Goal: Book appointment/travel/reservation

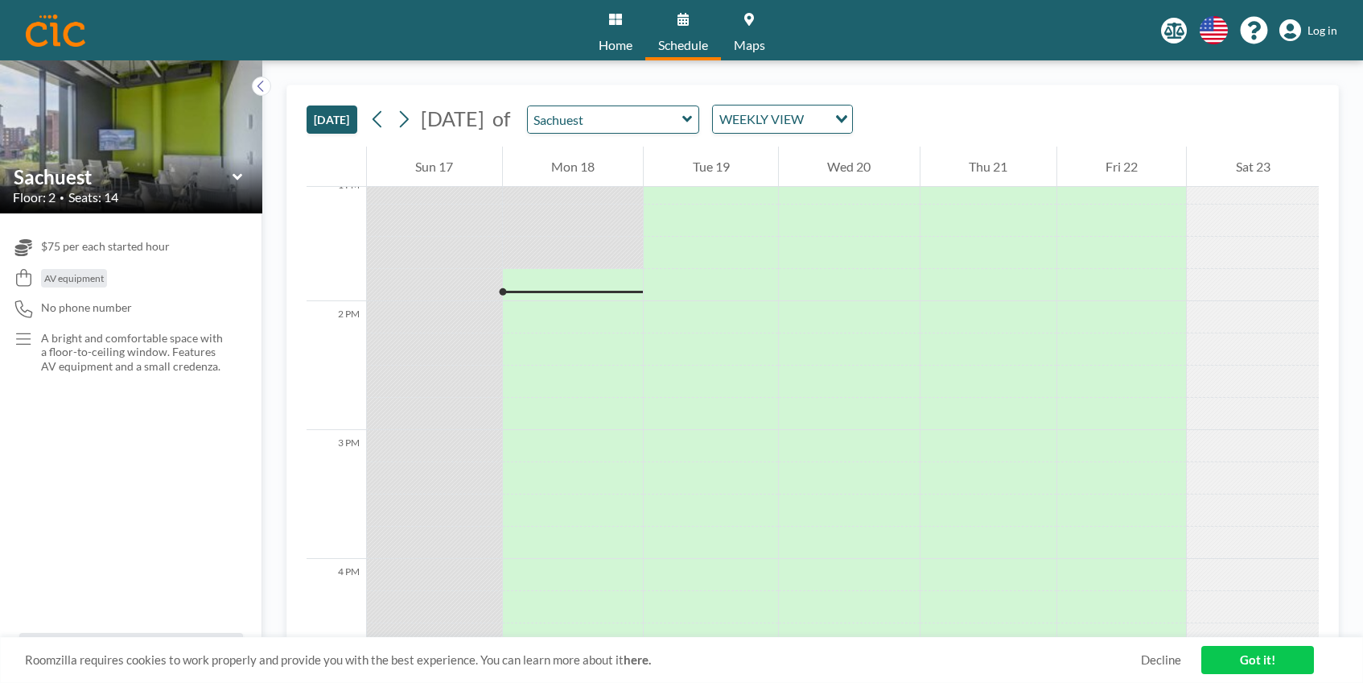
scroll to position [1738, 0]
click at [405, 109] on icon at bounding box center [403, 119] width 15 height 24
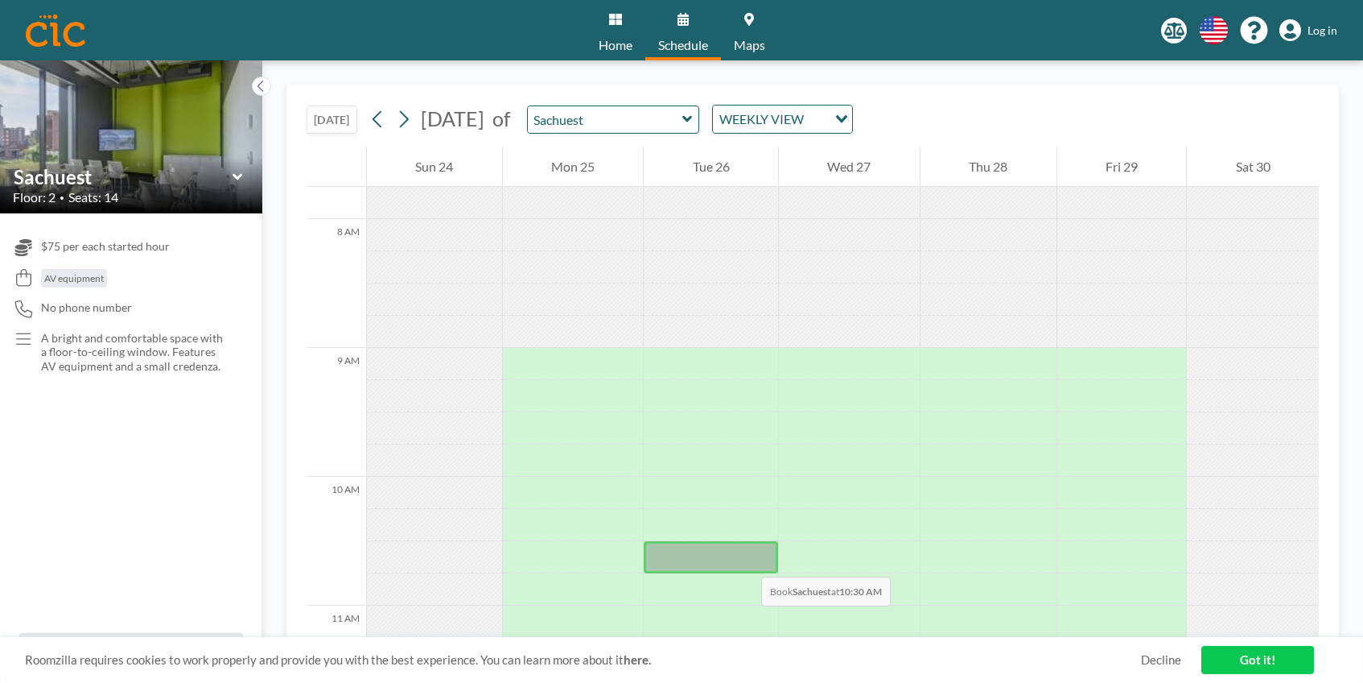
scroll to position [1004, 0]
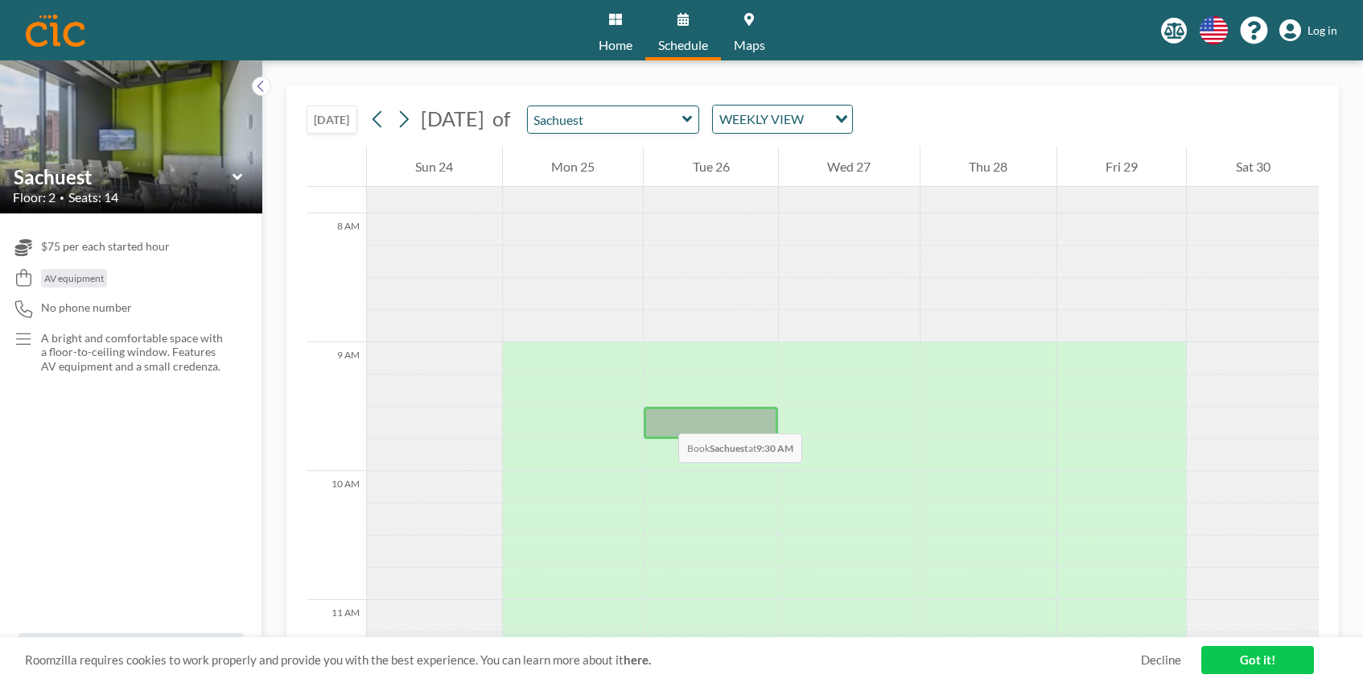
click at [662, 417] on div at bounding box center [711, 422] width 134 height 32
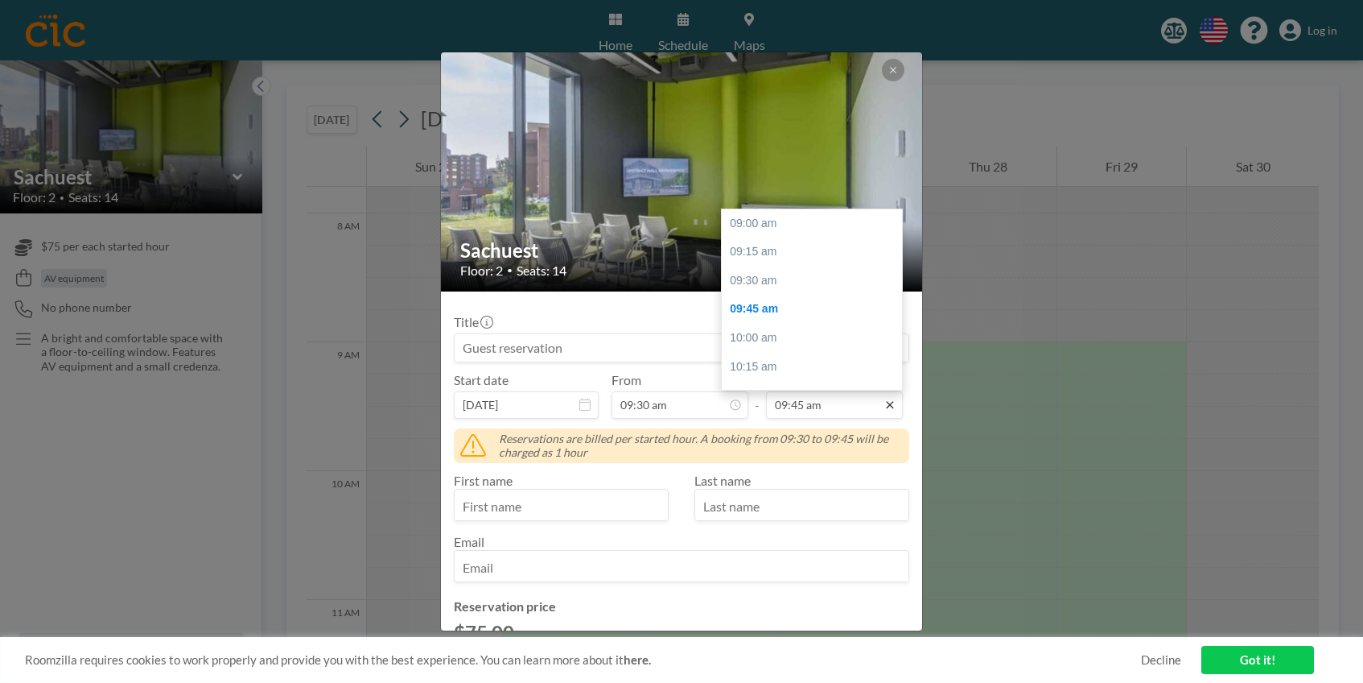
scroll to position [86, 0]
click at [849, 410] on input "09:45 am" at bounding box center [834, 404] width 137 height 27
click at [785, 402] on input "09:45 am" at bounding box center [834, 404] width 137 height 27
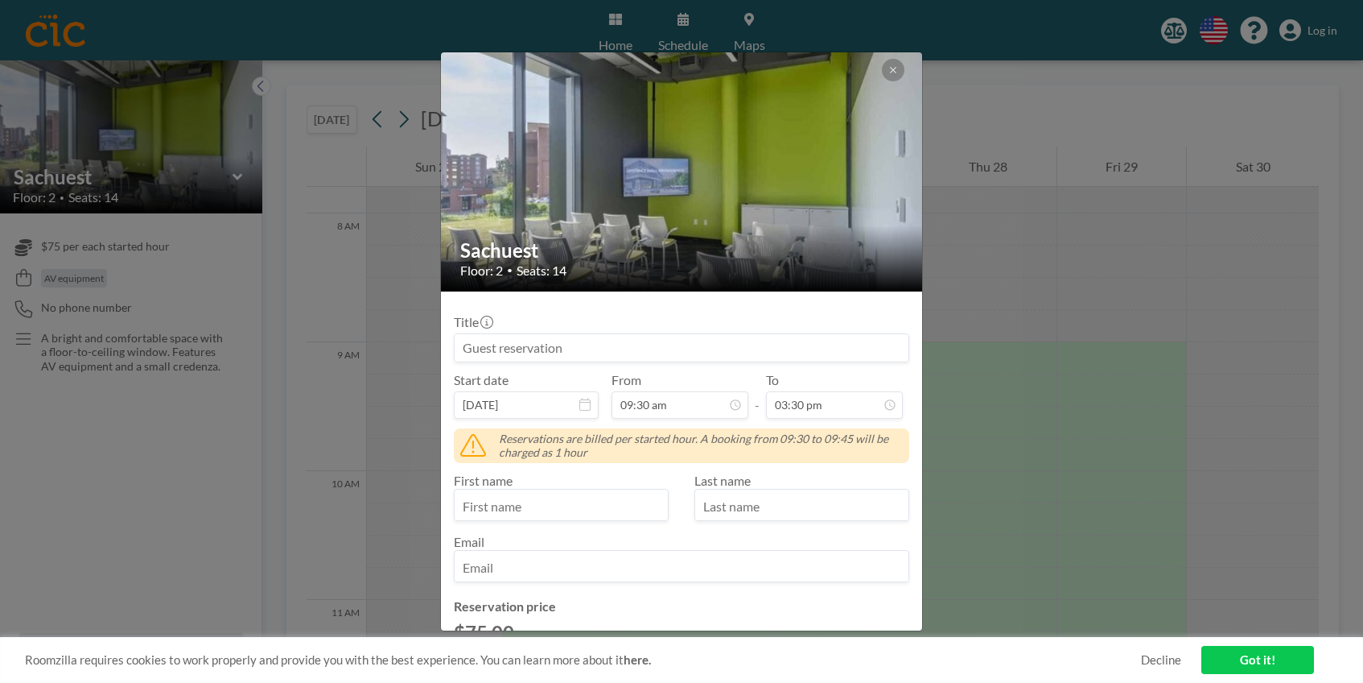
scroll to position [57, 0]
type input "03:30 pm"
click at [572, 349] on input at bounding box center [682, 347] width 454 height 27
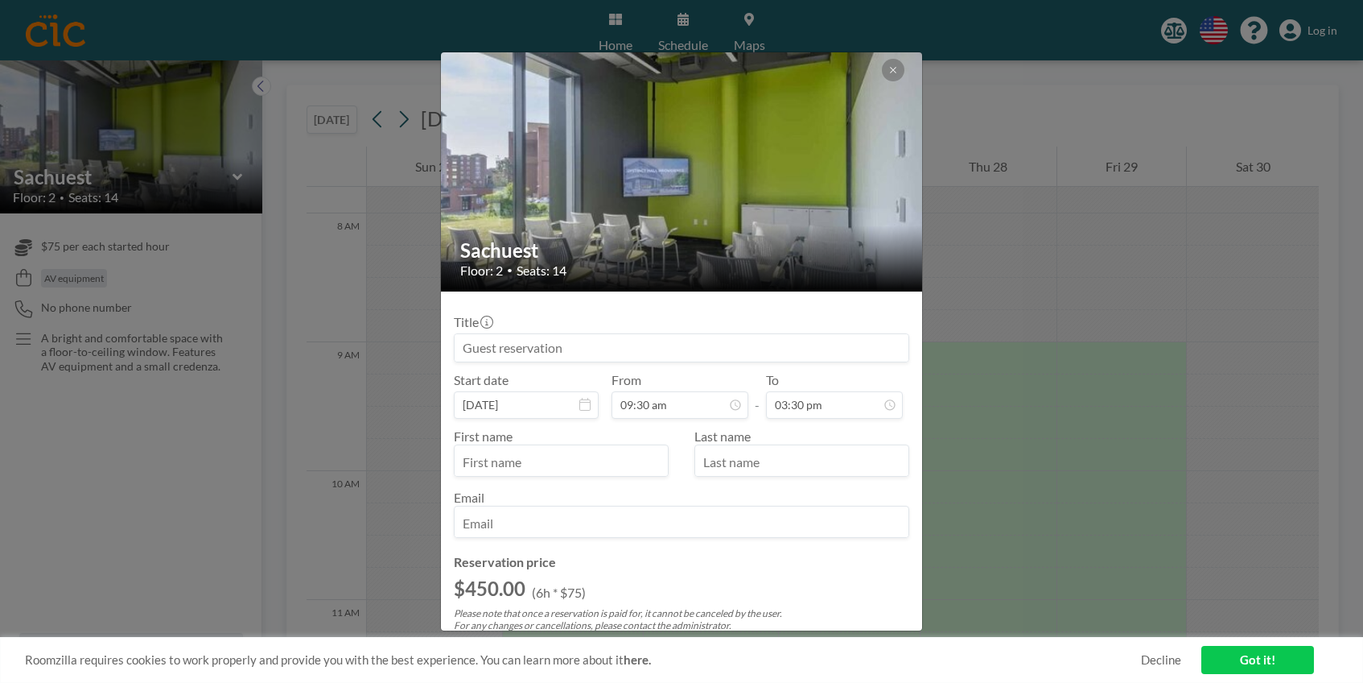
click at [572, 349] on input at bounding box center [682, 347] width 454 height 27
type input "Strategic Planning Workgroup"
click at [576, 465] on input "text" at bounding box center [561, 461] width 213 height 27
type input "Pegah"
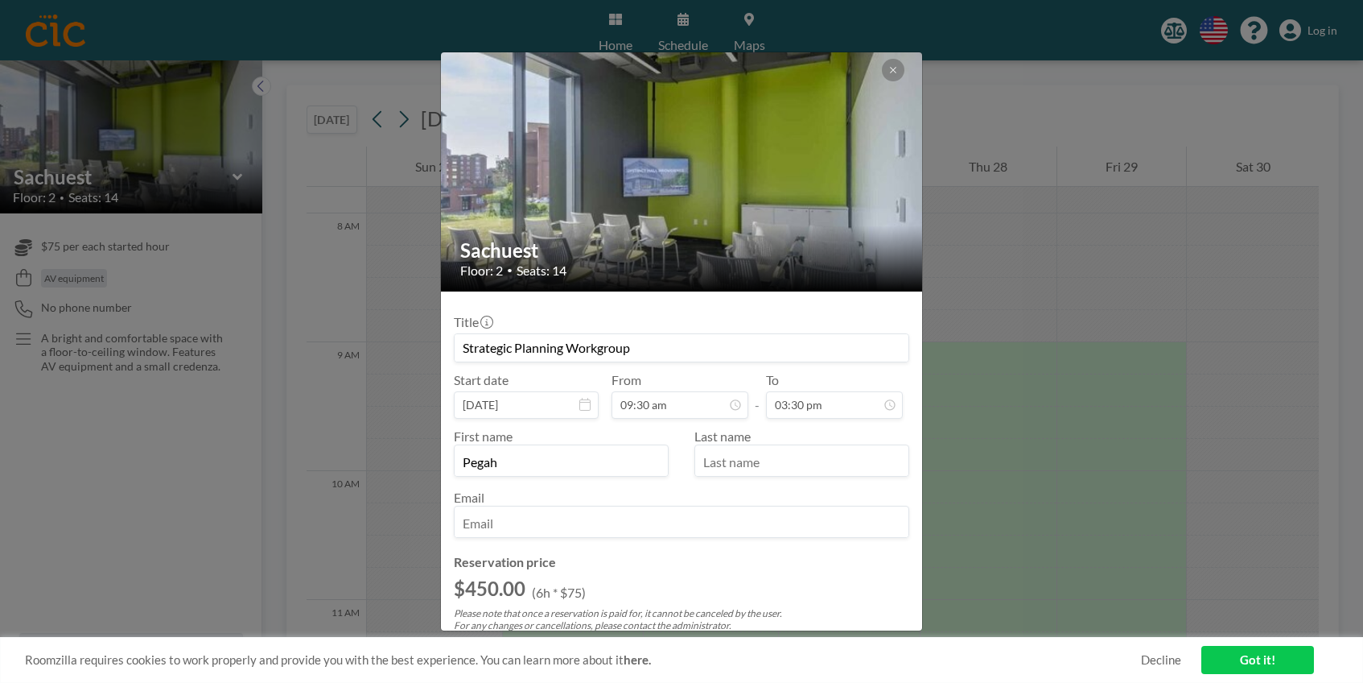
click at [757, 452] on input "text" at bounding box center [801, 461] width 213 height 27
type input "[PERSON_NAME]"
click at [658, 525] on input "email" at bounding box center [682, 522] width 454 height 27
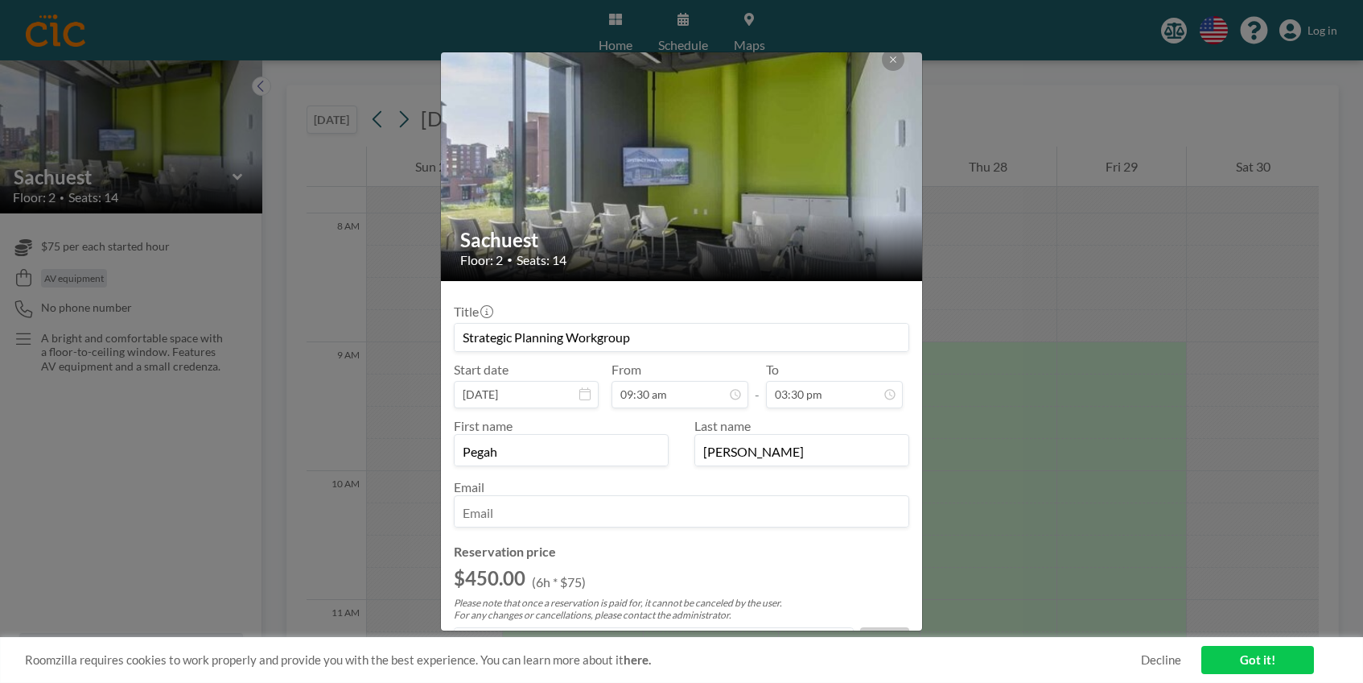
scroll to position [12, 0]
type input "[EMAIL_ADDRESS][DOMAIN_NAME]"
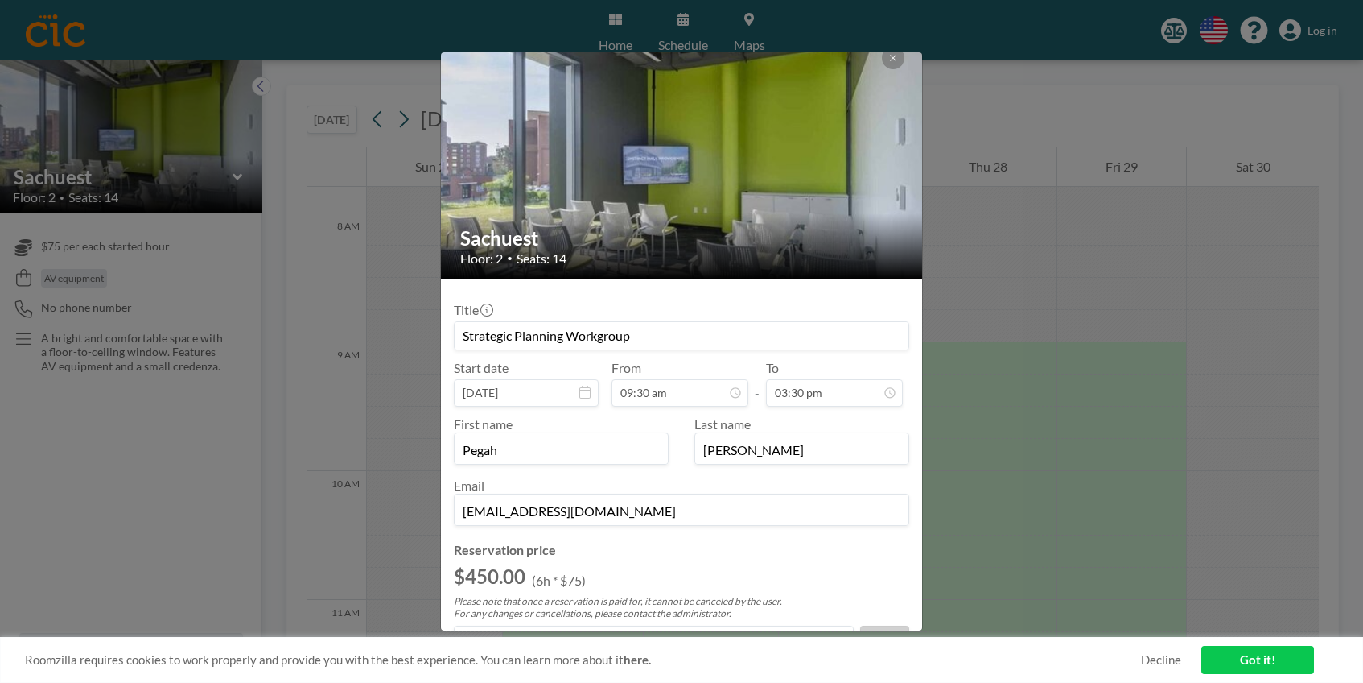
scroll to position [151, 0]
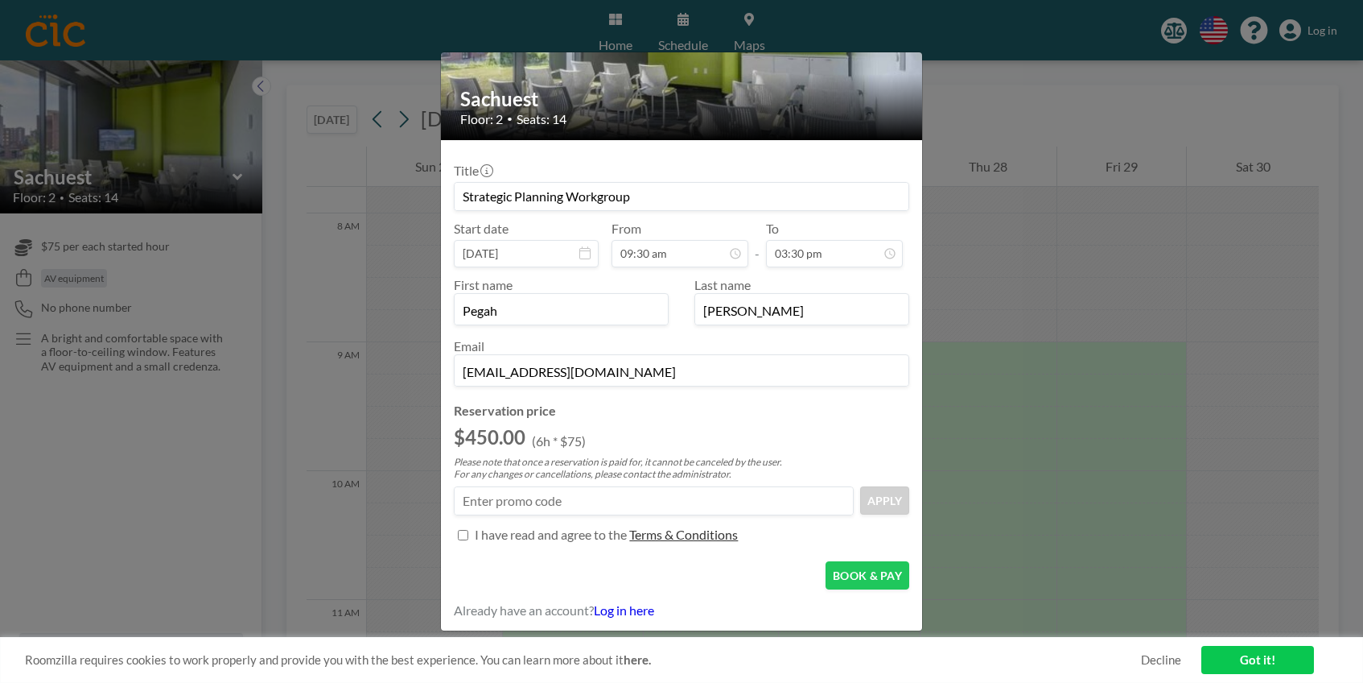
click at [461, 534] on input "Title" at bounding box center [463, 535] width 10 height 10
checkbox input "true"
click at [864, 575] on button "BOOK & PAY" at bounding box center [868, 575] width 84 height 28
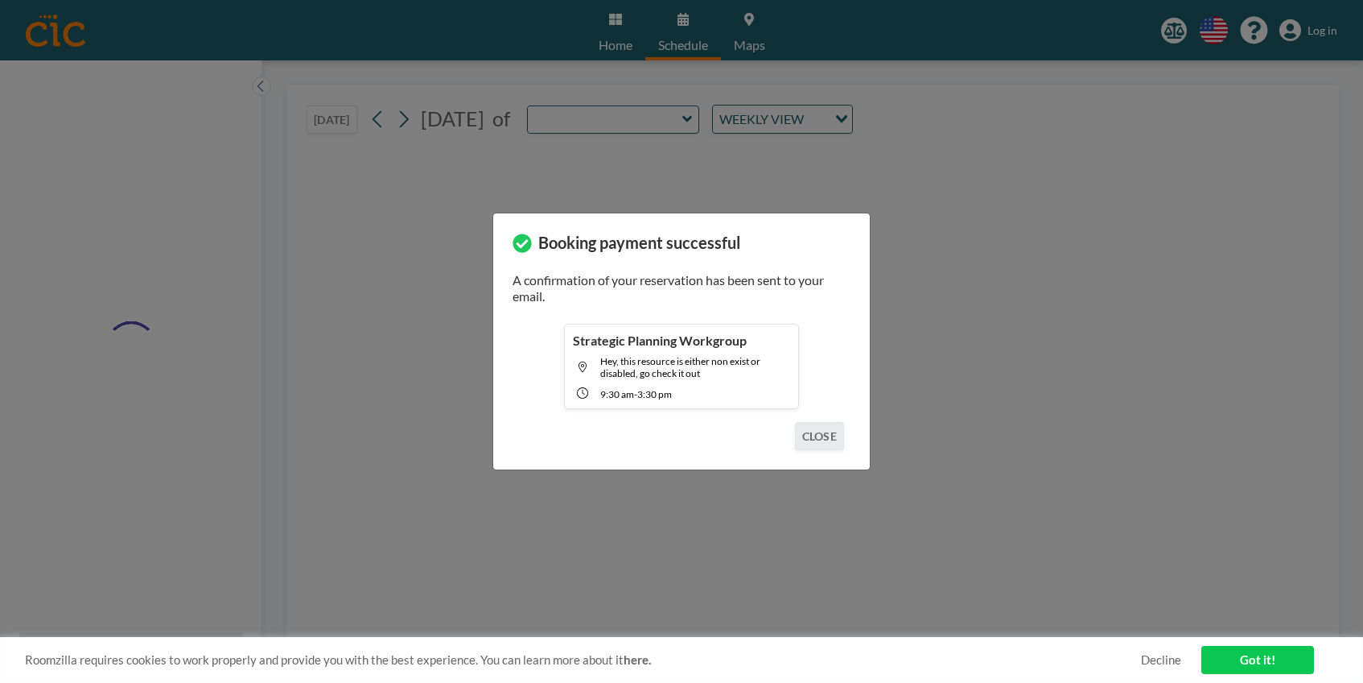
type input "Sachuest"
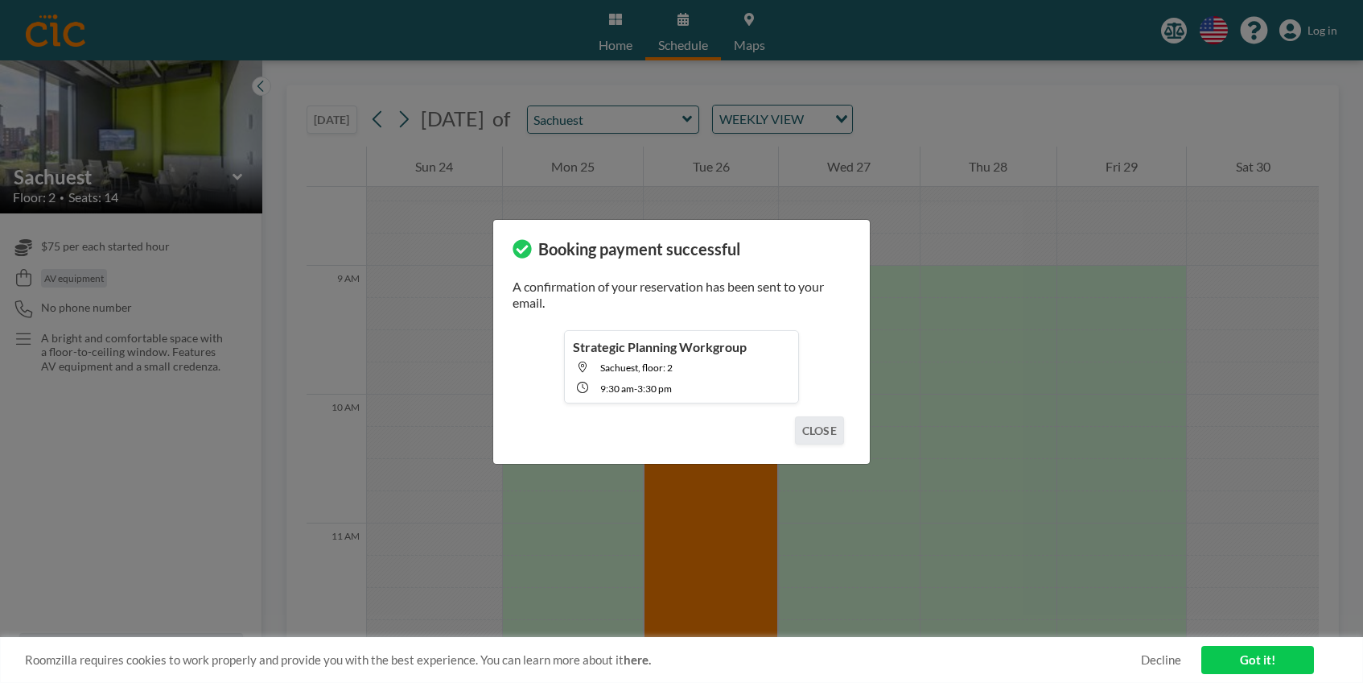
scroll to position [1191, 0]
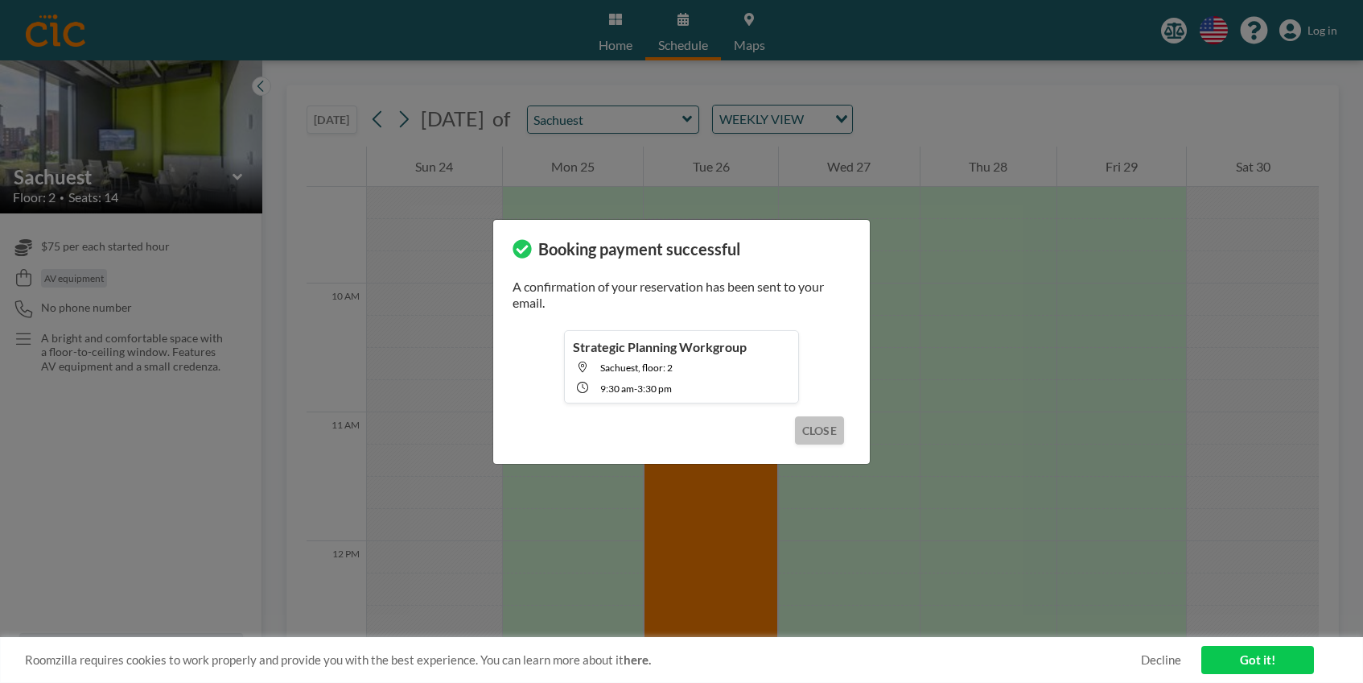
click at [825, 433] on button "CLOSE" at bounding box center [819, 430] width 49 height 28
